Goal: Find specific page/section: Find specific page/section

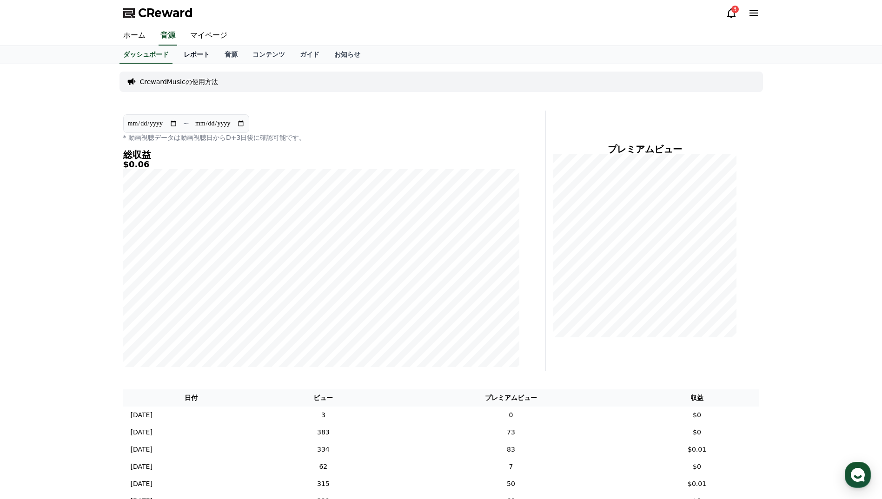
click at [176, 51] on link "レポート" at bounding box center [196, 55] width 41 height 18
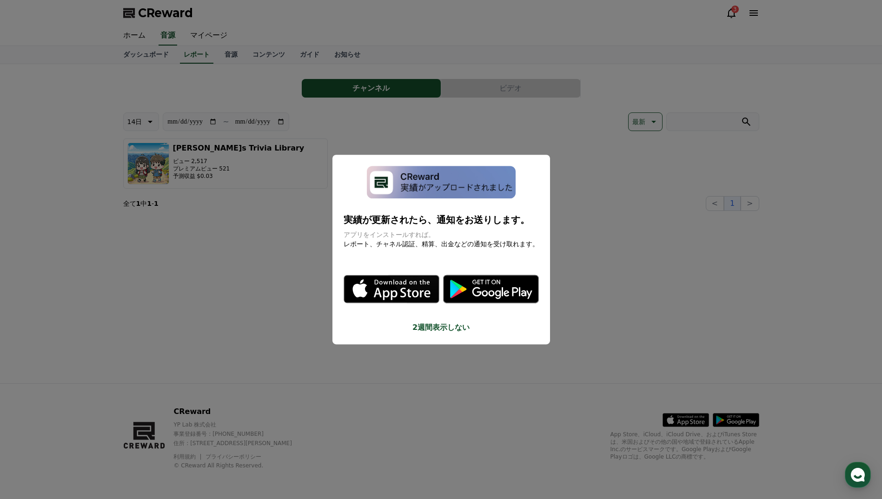
click at [455, 328] on button "2週間表示しない" at bounding box center [440, 327] width 195 height 11
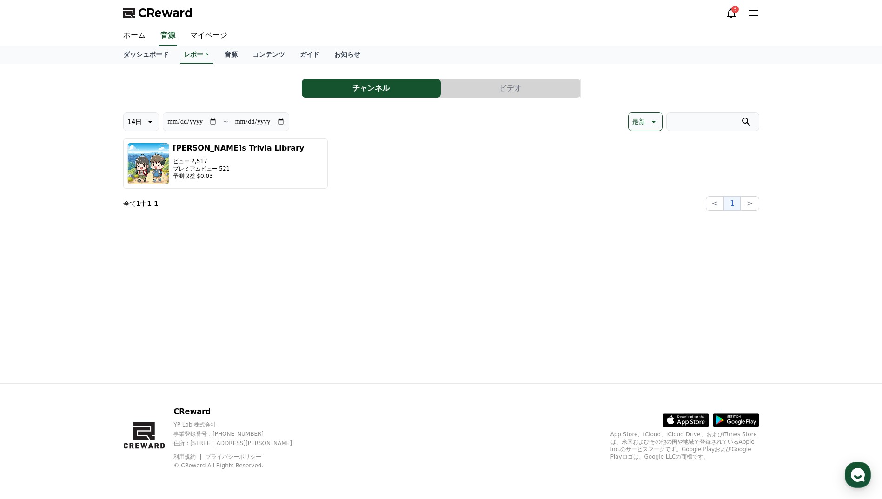
click at [146, 121] on icon at bounding box center [149, 121] width 11 height 11
click at [143, 218] on button "30日" at bounding box center [135, 218] width 22 height 20
click at [142, 126] on button "30日" at bounding box center [141, 121] width 36 height 19
click at [133, 244] on button "90日" at bounding box center [135, 242] width 22 height 20
type input "**********"
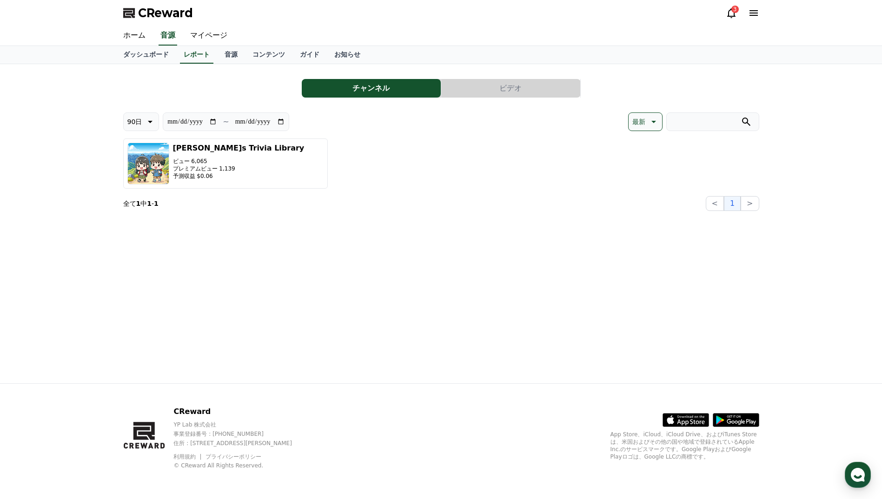
click at [482, 90] on button "ビデオ" at bounding box center [510, 88] width 139 height 19
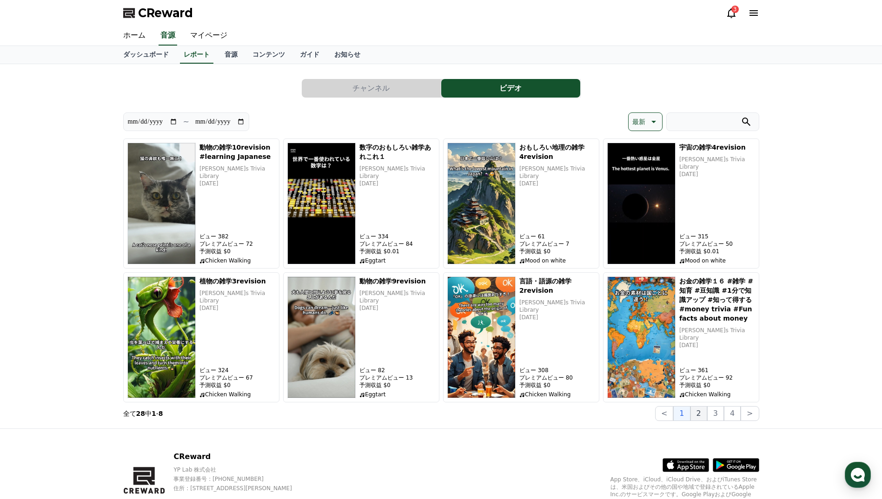
click at [707, 415] on button "2" at bounding box center [715, 413] width 17 height 15
click at [740, 418] on button "3" at bounding box center [749, 413] width 18 height 15
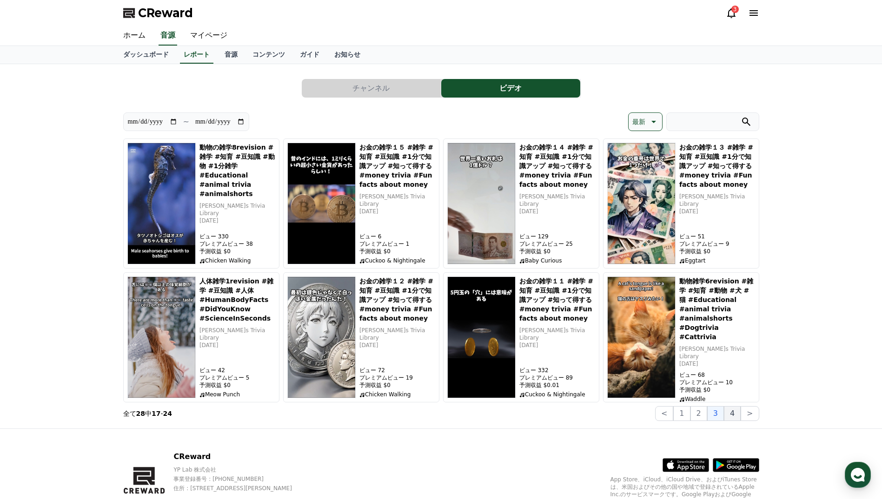
click at [731, 415] on button "4" at bounding box center [732, 413] width 17 height 15
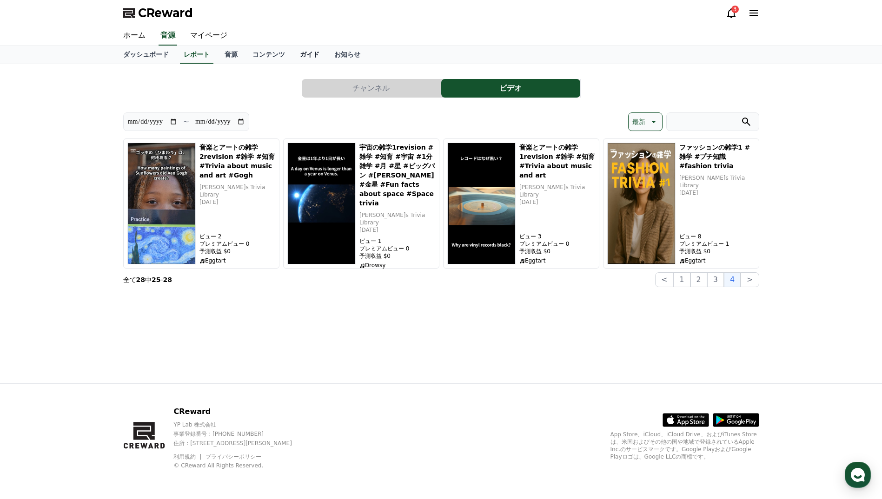
click at [292, 53] on link "ガイド" at bounding box center [309, 55] width 34 height 18
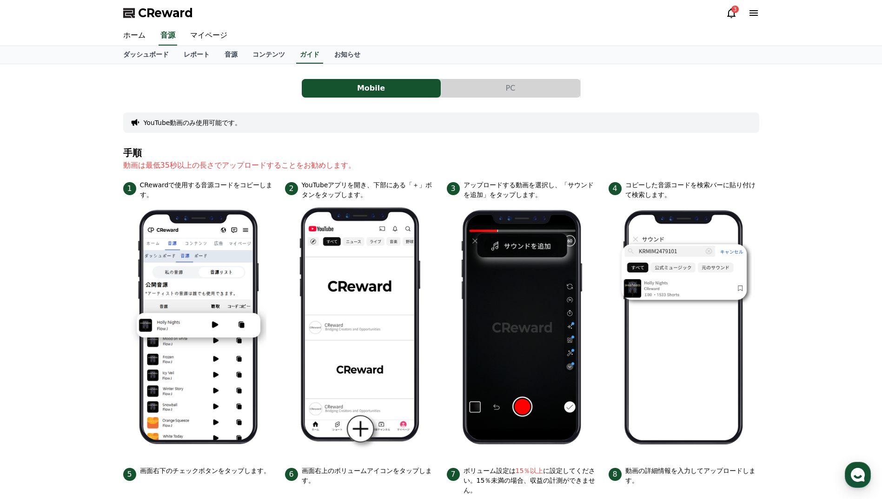
click at [734, 9] on div "3" at bounding box center [734, 9] width 7 height 7
